Goal: Information Seeking & Learning: Learn about a topic

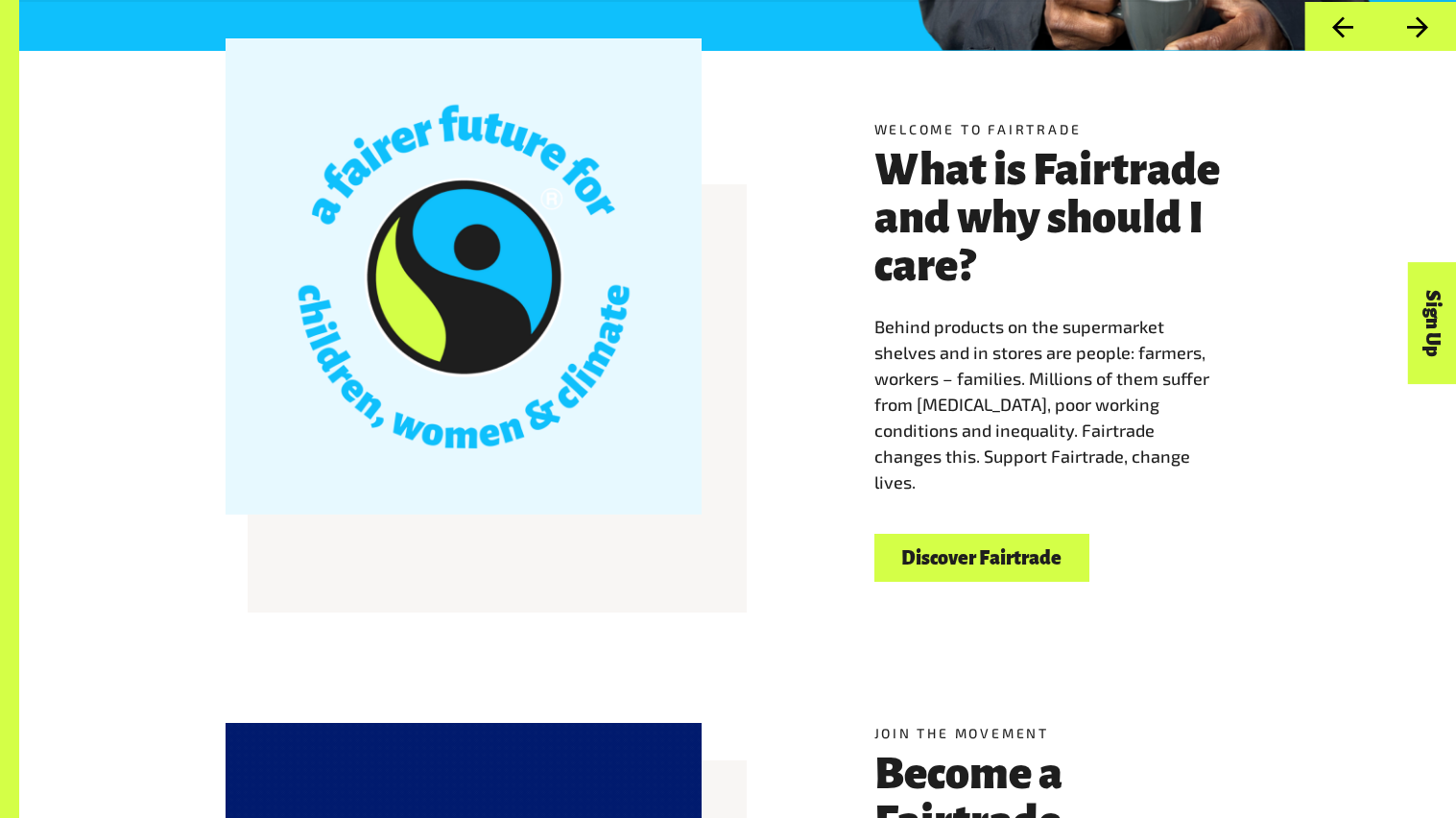
scroll to position [608, 0]
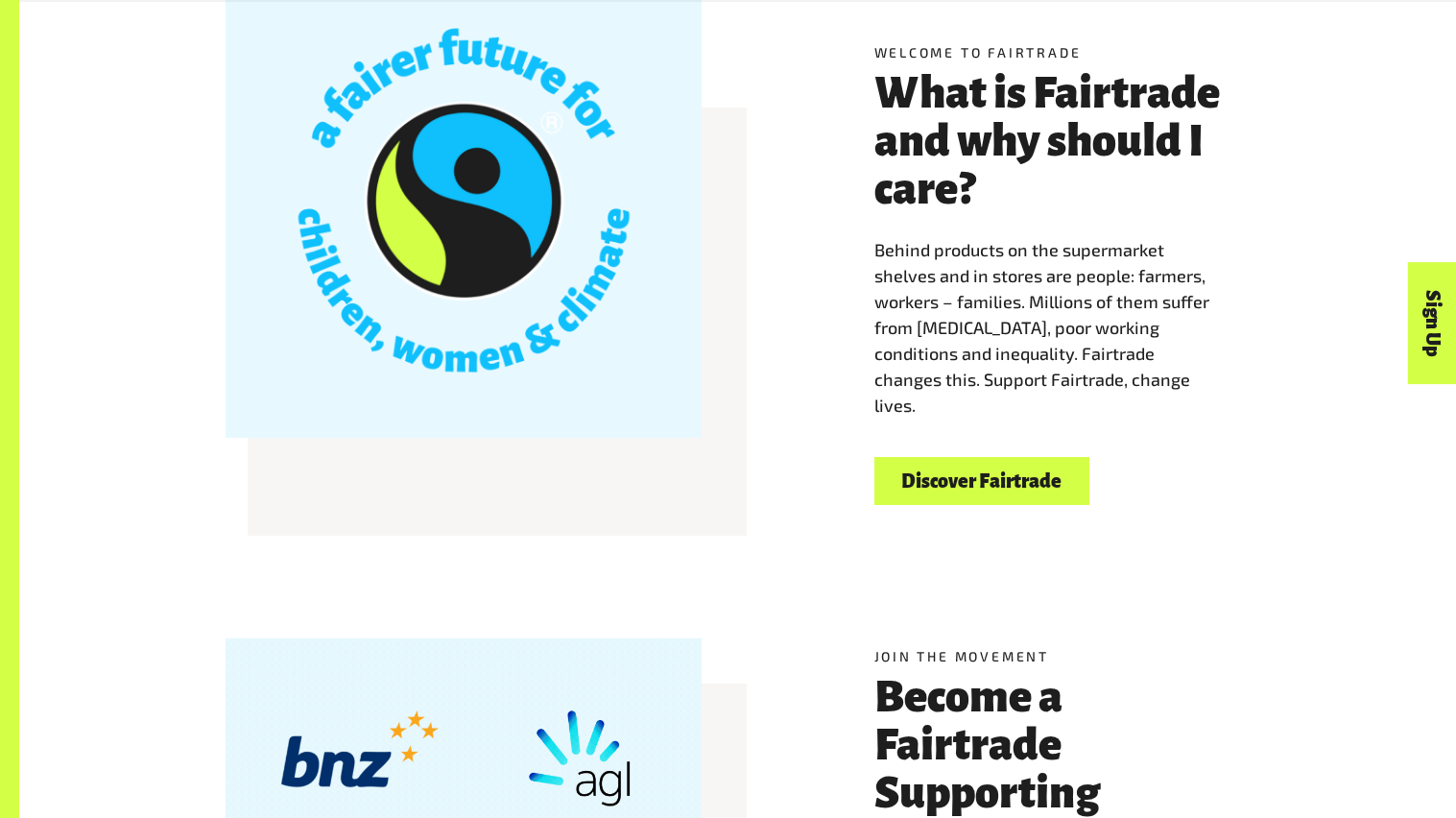
click at [931, 469] on link "Discover Fairtrade" at bounding box center [982, 481] width 215 height 49
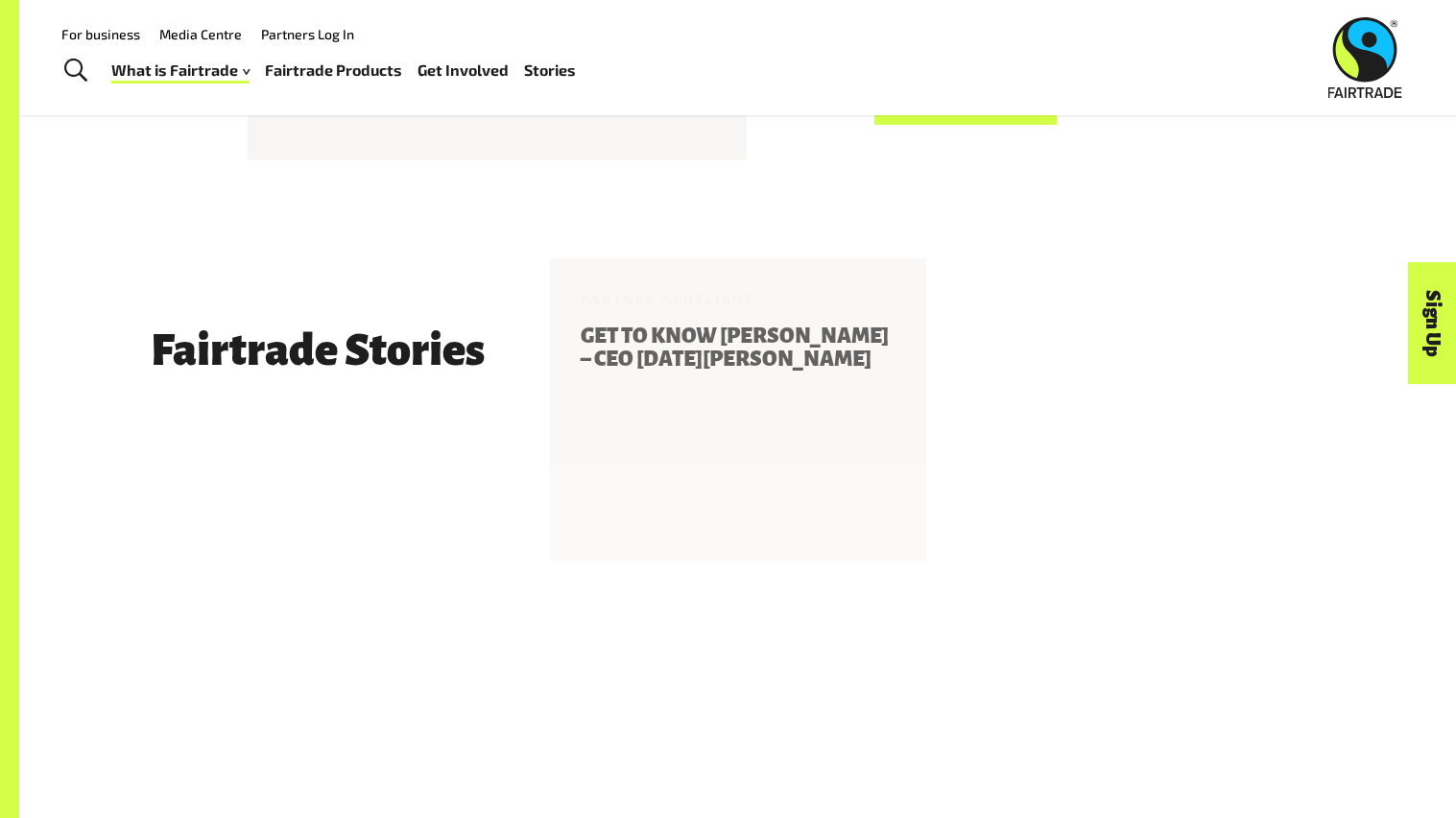
scroll to position [3915, 0]
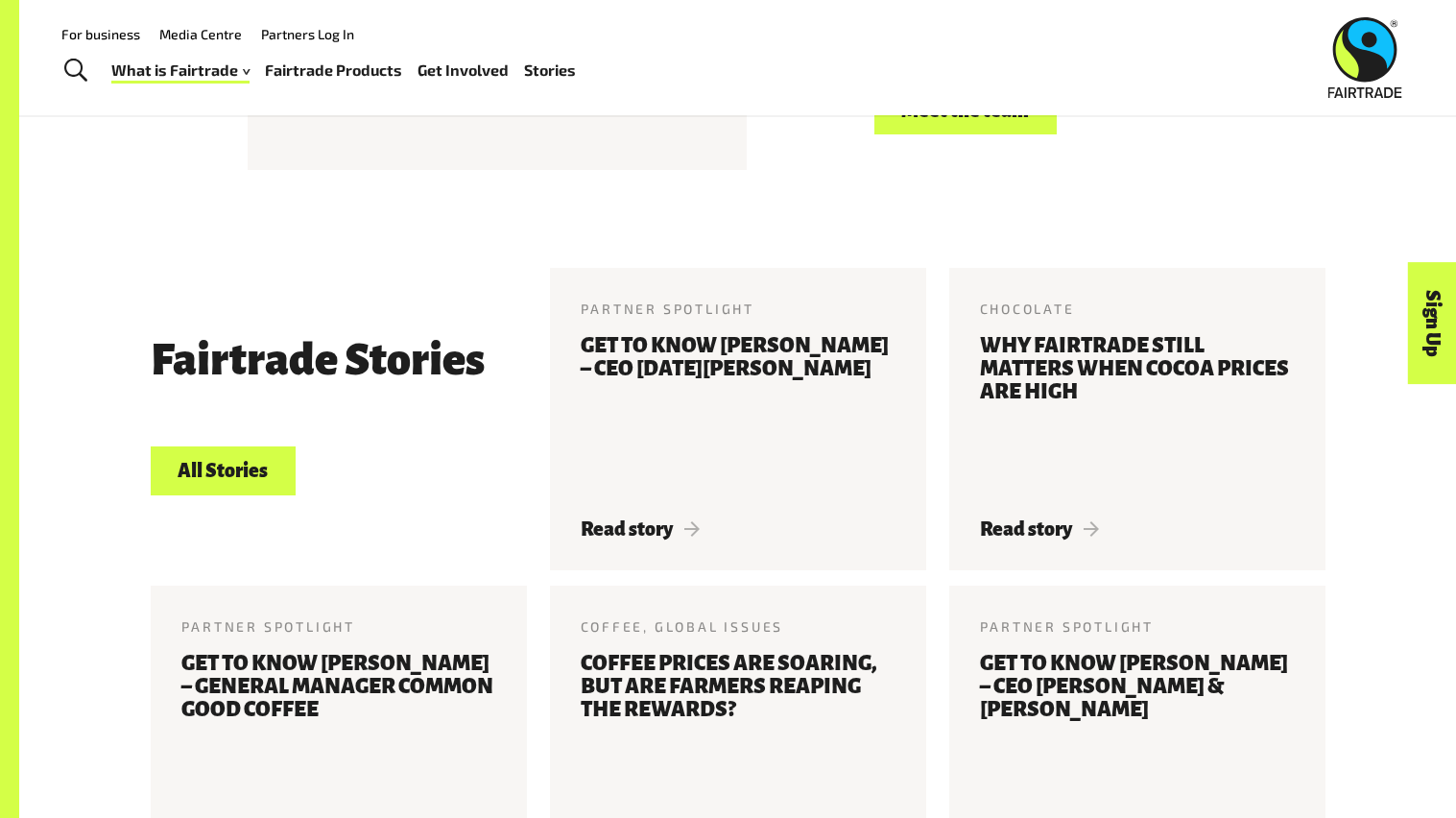
click at [276, 77] on link "Fairtrade Products" at bounding box center [334, 71] width 137 height 28
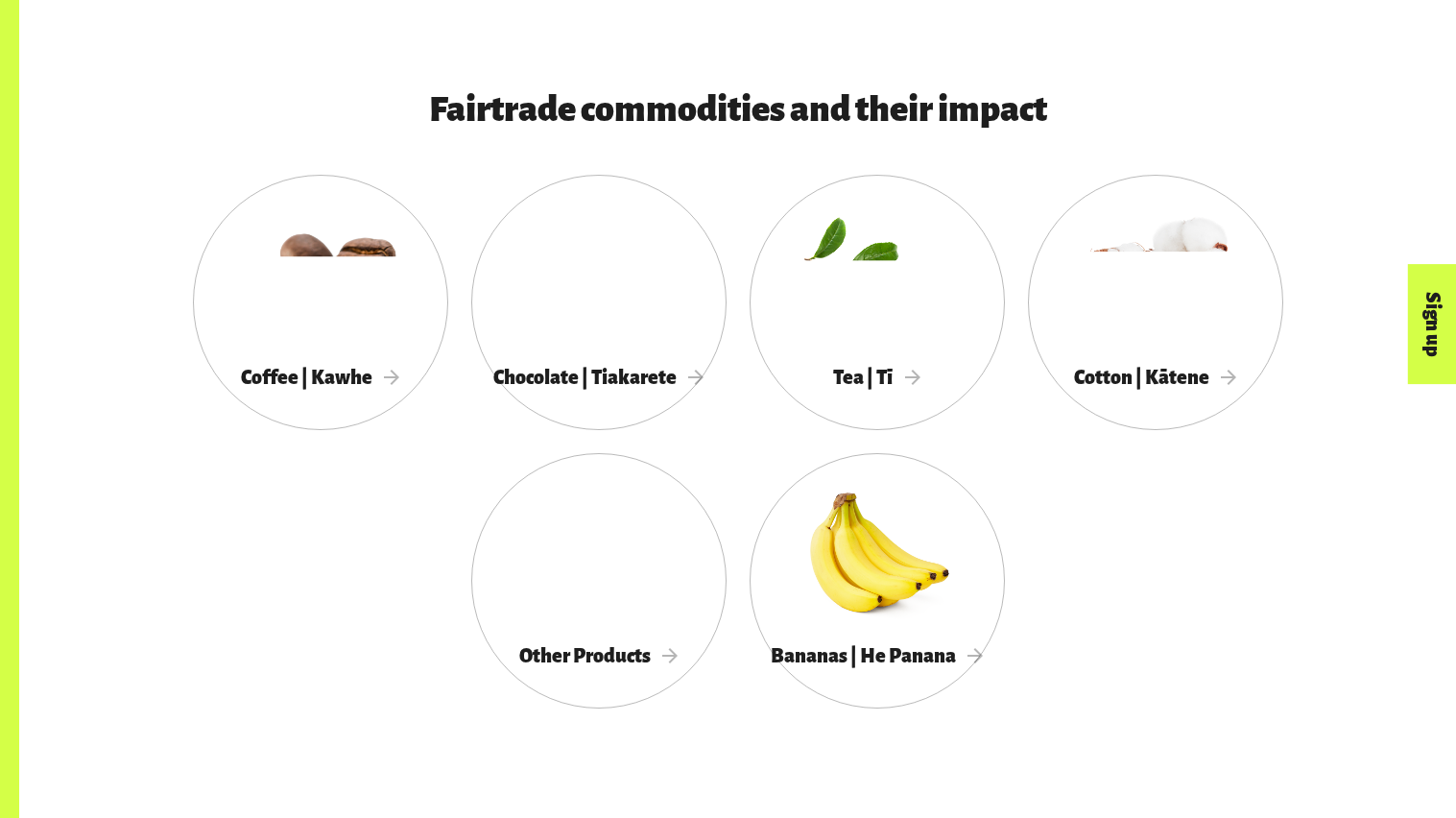
scroll to position [1008, 0]
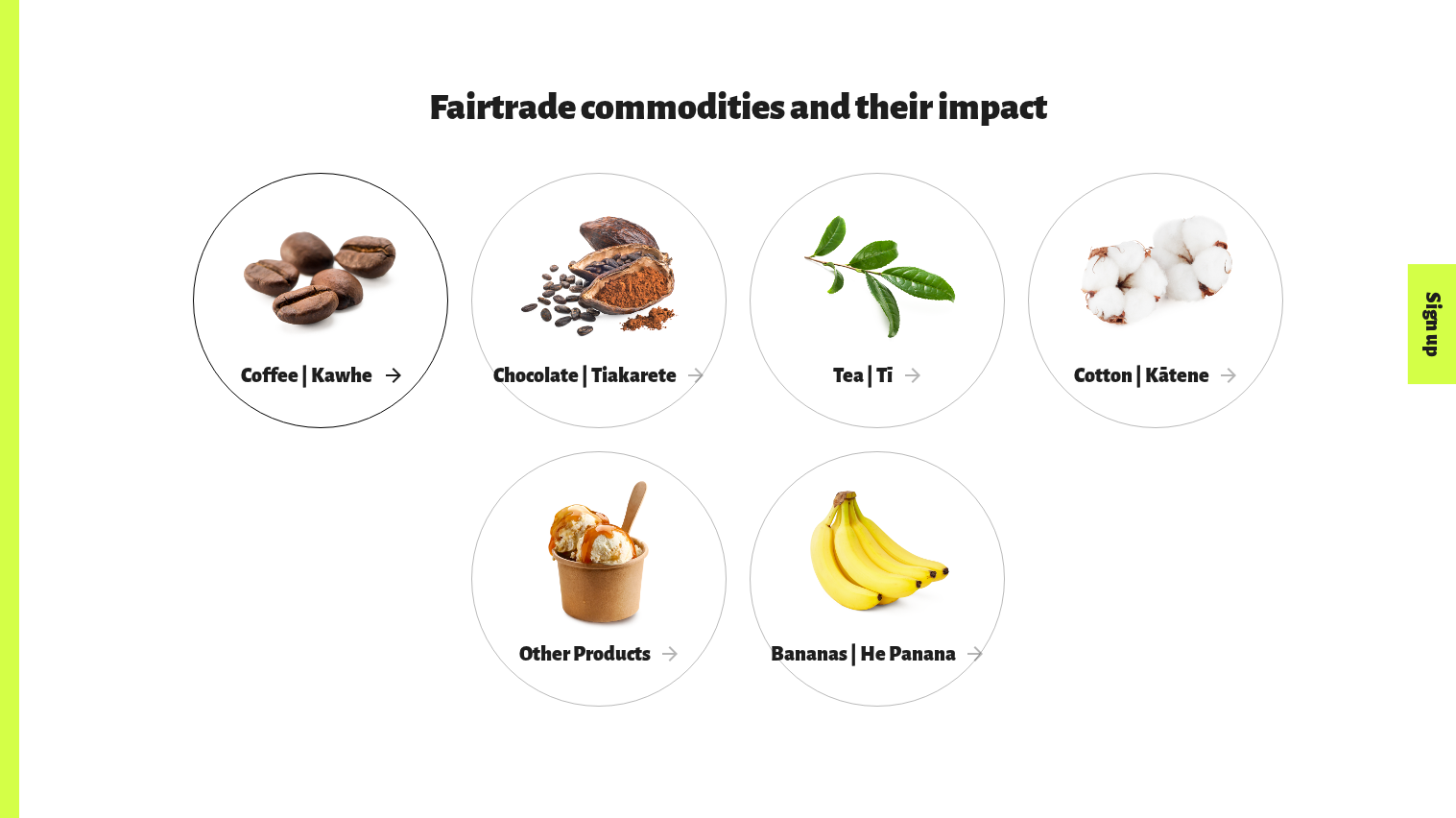
click at [354, 391] on div "Coffee | Kawhe" at bounding box center [320, 376] width 255 height 40
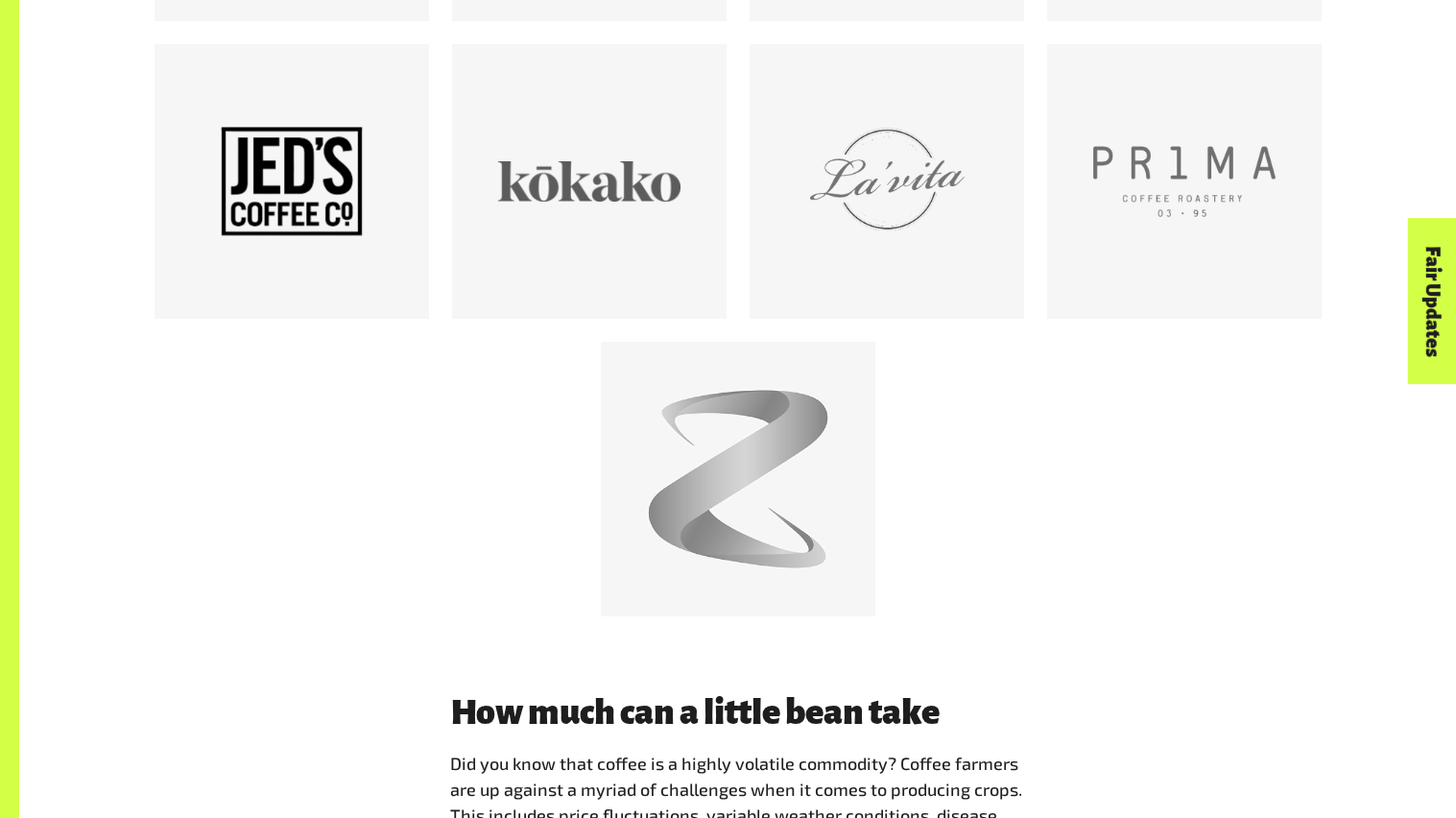
scroll to position [4632, 0]
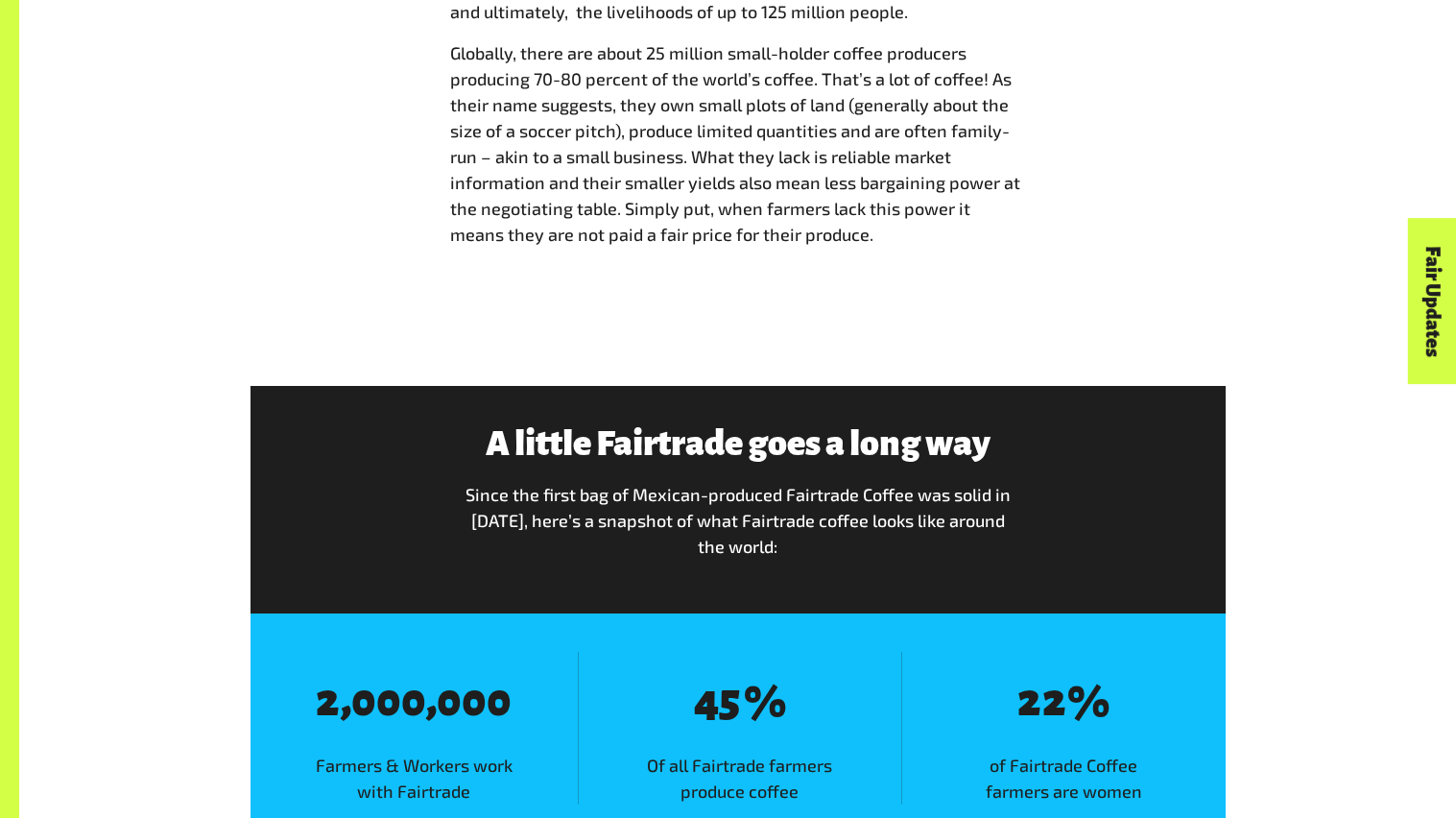
click at [742, 503] on div "A little Fairtrade goes a long way Since the first bag of Mexican-produced Fair…" at bounding box center [737, 499] width 975 height 228
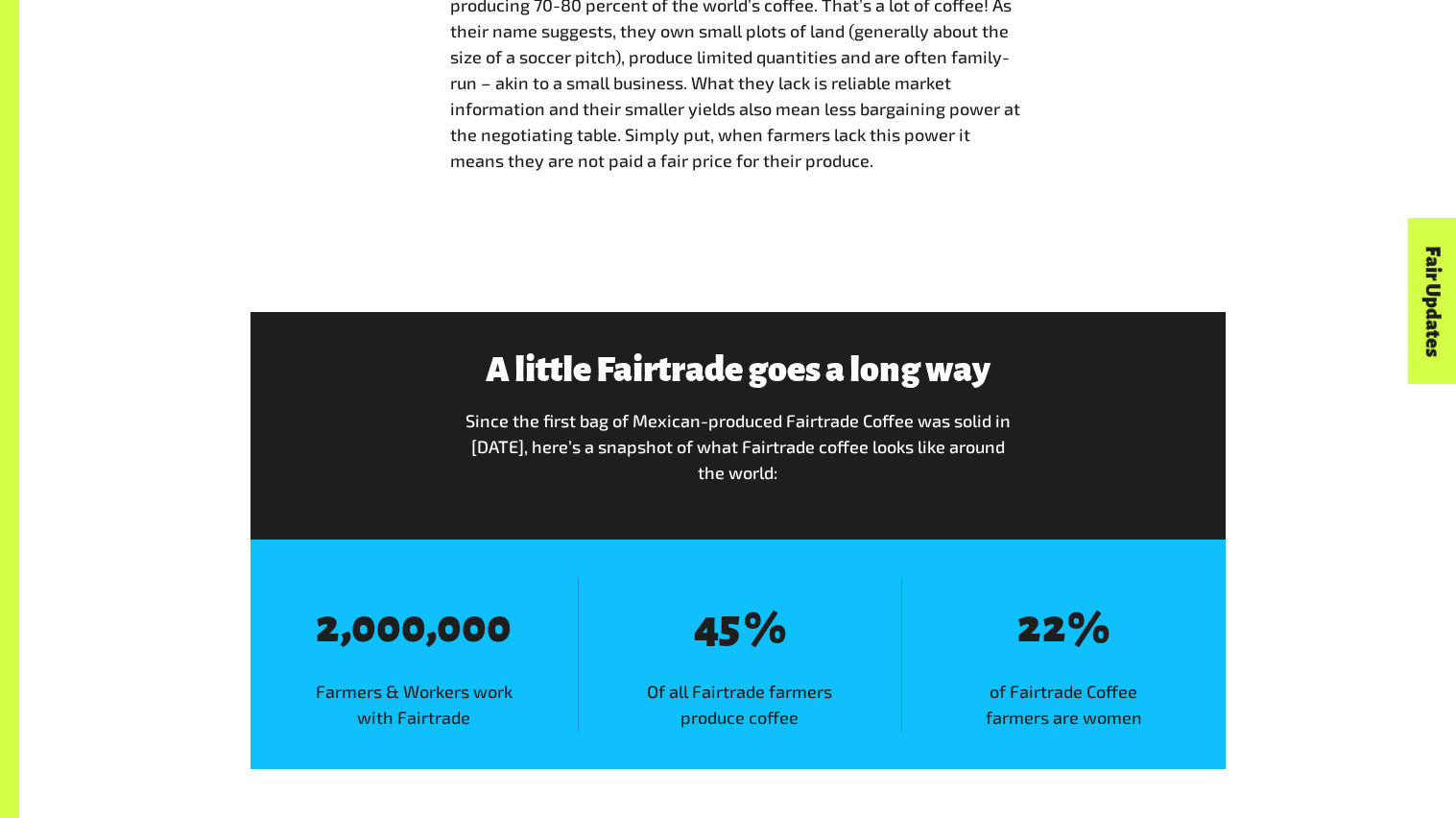
click at [742, 503] on div "A little Fairtrade goes a long way Since the first bag of Mexican-produced Fair…" at bounding box center [737, 425] width 975 height 228
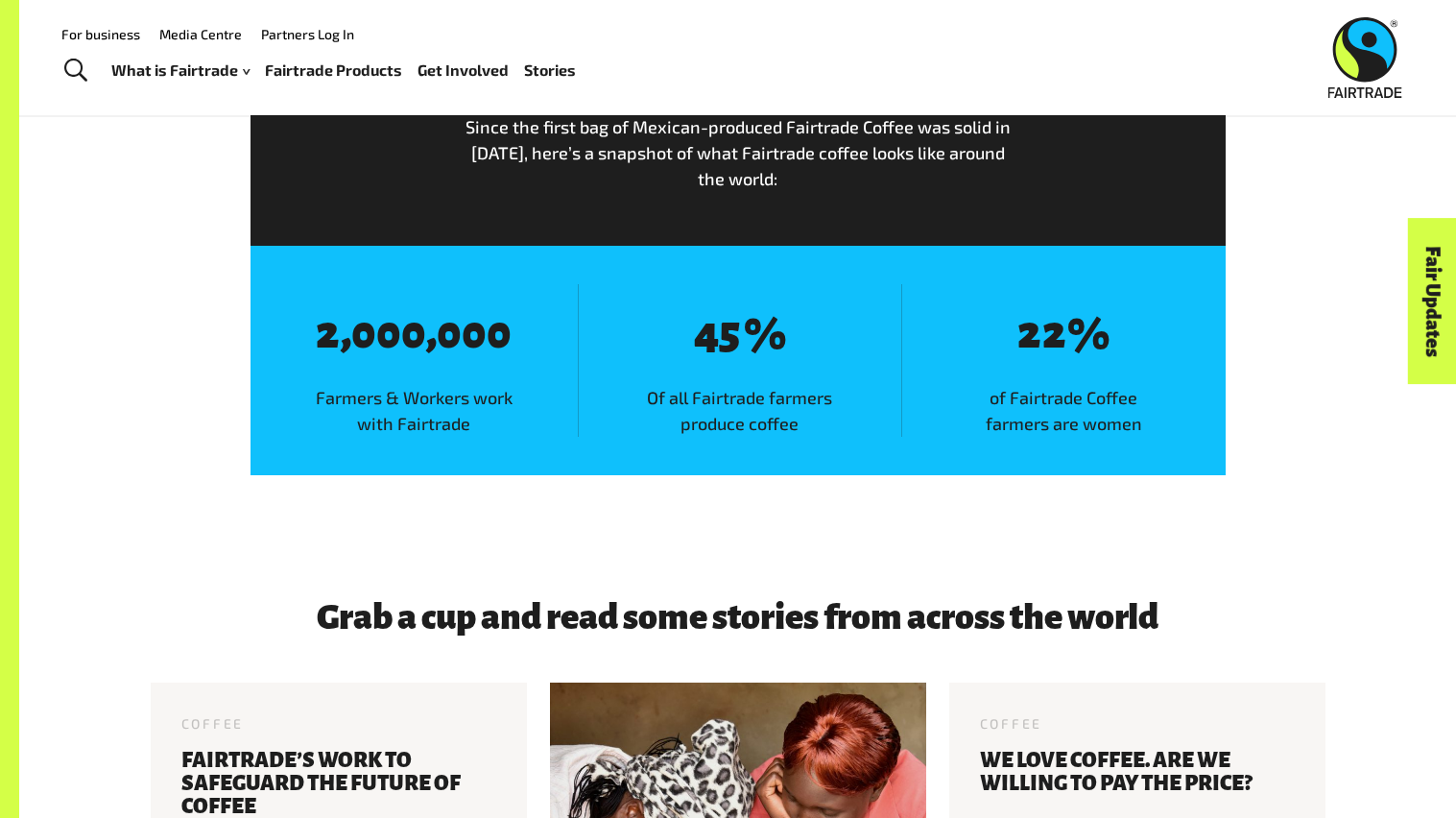
scroll to position [5798, 0]
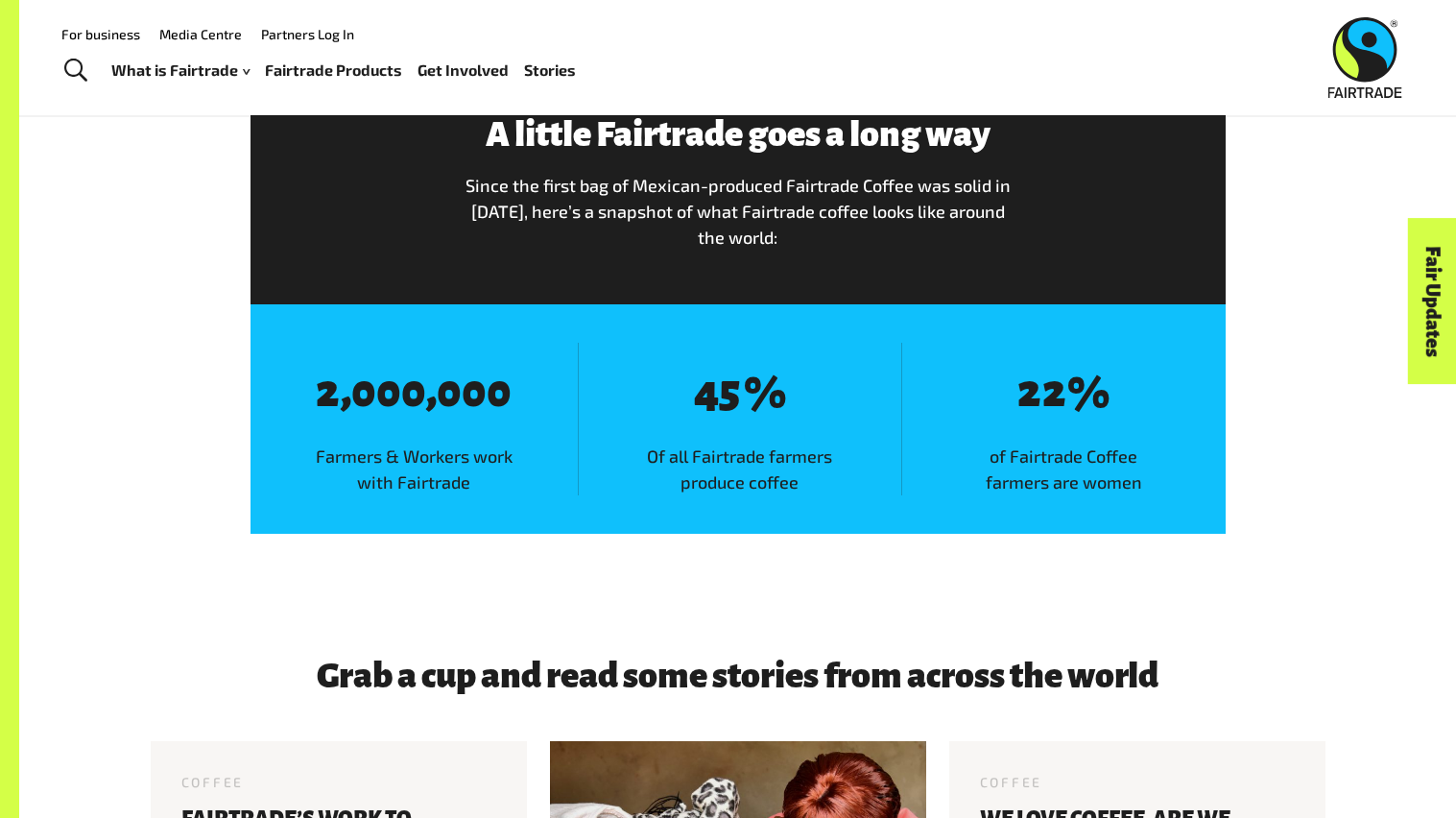
click at [726, 524] on div "8 2 , 8 0 8 0 8 0 , 8 0 8 0 8 0 Farmers & Workers work with Fairtrade 8 4 8 5 %…" at bounding box center [737, 418] width 975 height 230
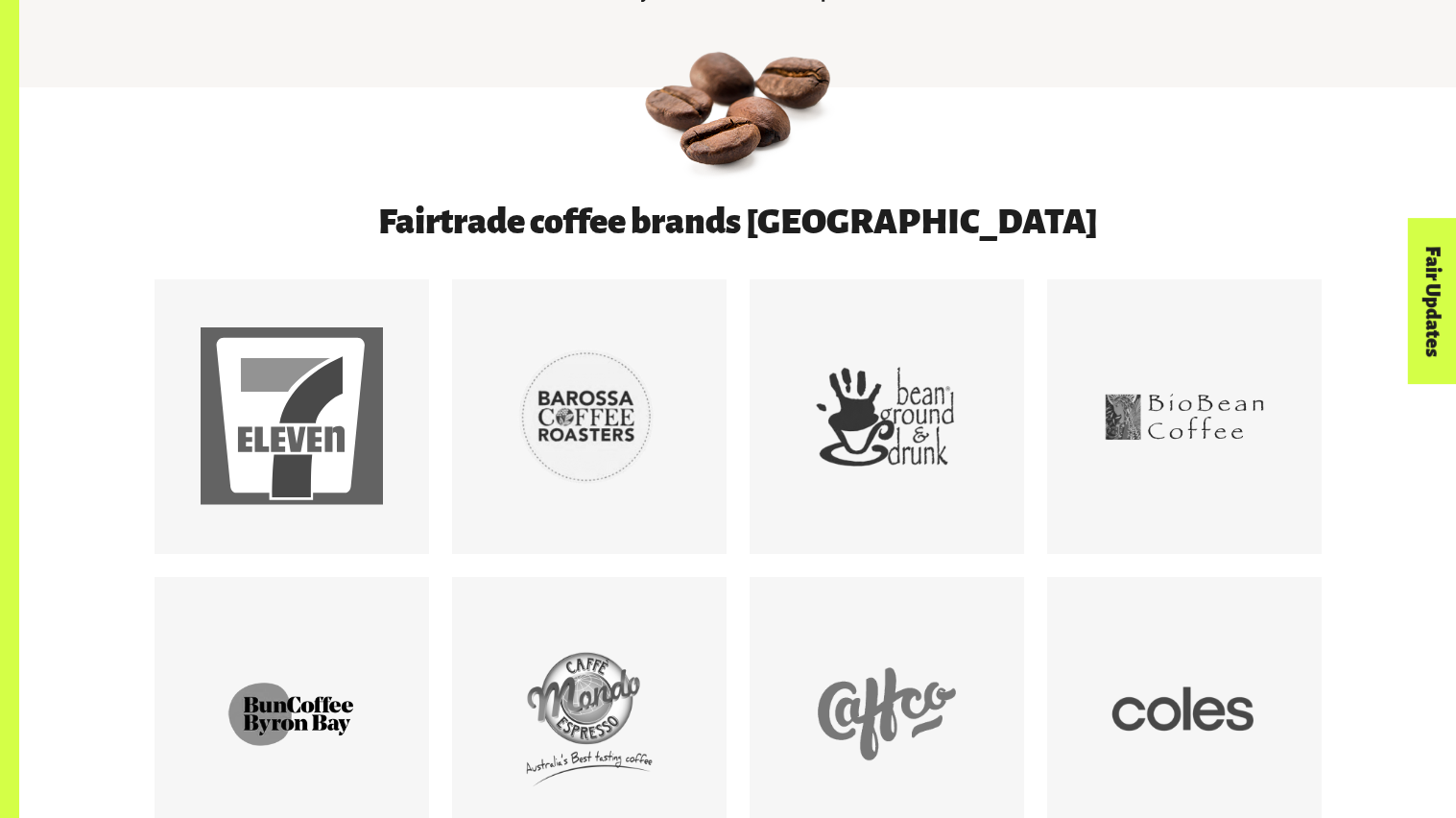
scroll to position [1014, 0]
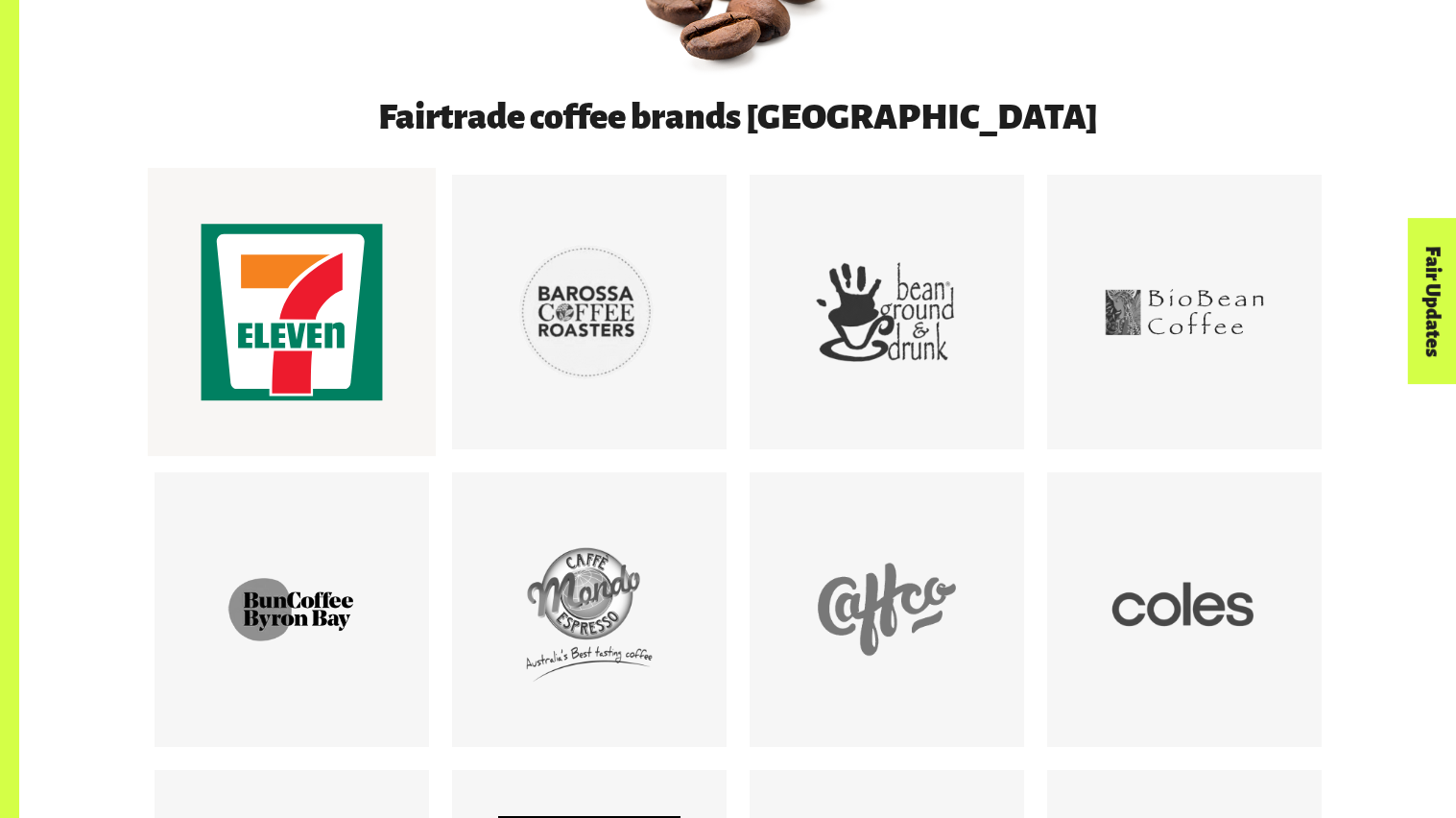
click at [194, 359] on div at bounding box center [291, 312] width 288 height 288
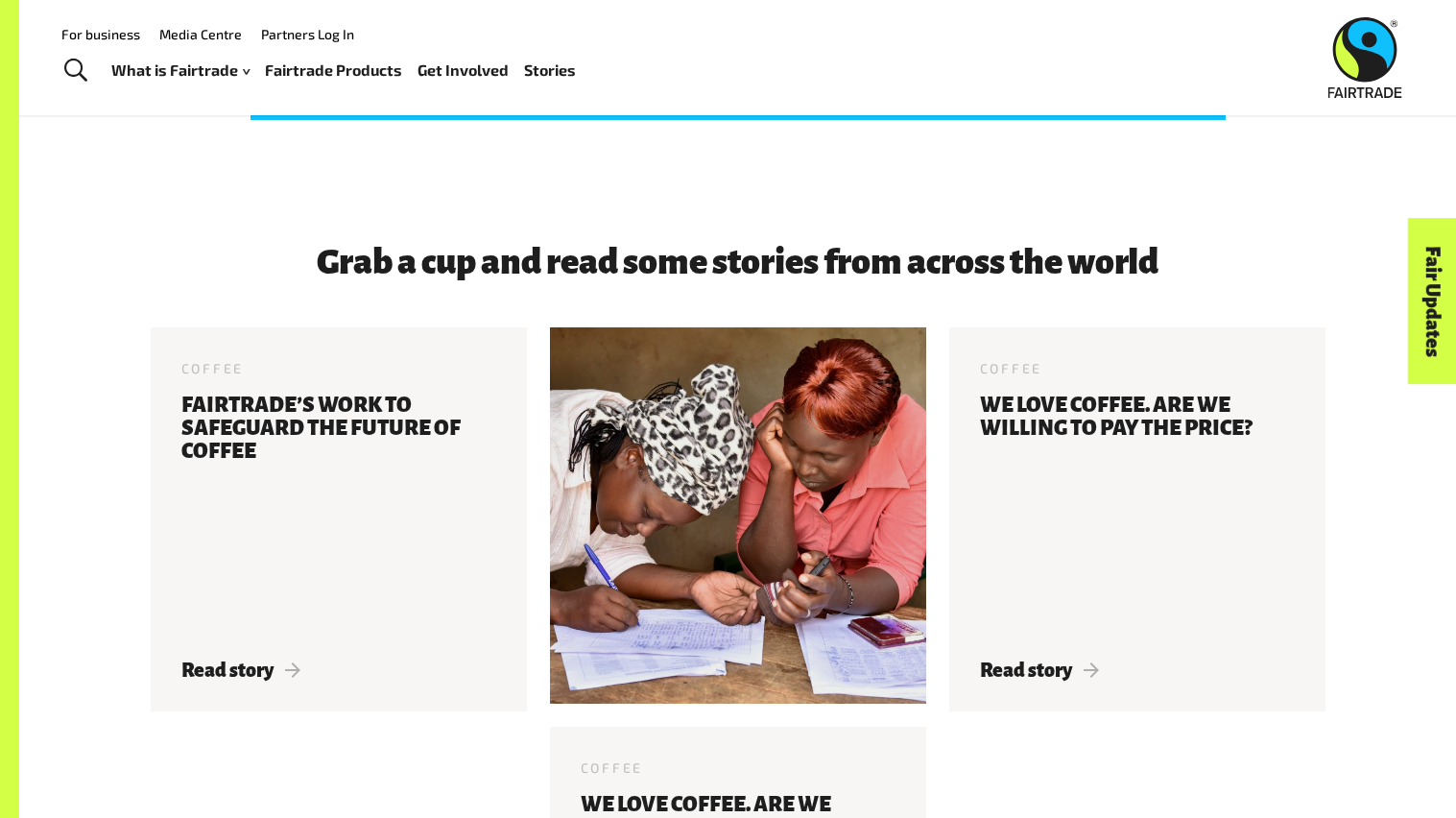
scroll to position [6208, 0]
